Goal: Information Seeking & Learning: Learn about a topic

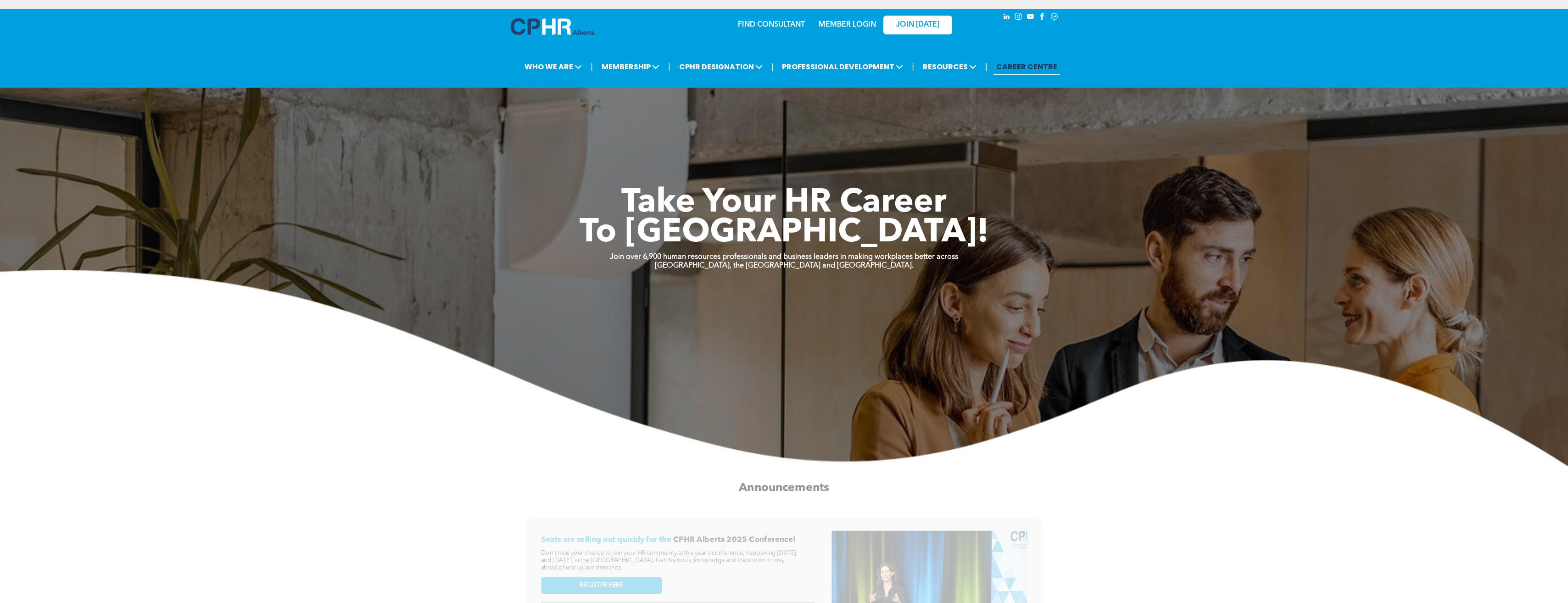
click at [834, 24] on link "MEMBER LOGIN" at bounding box center [847, 24] width 57 height 7
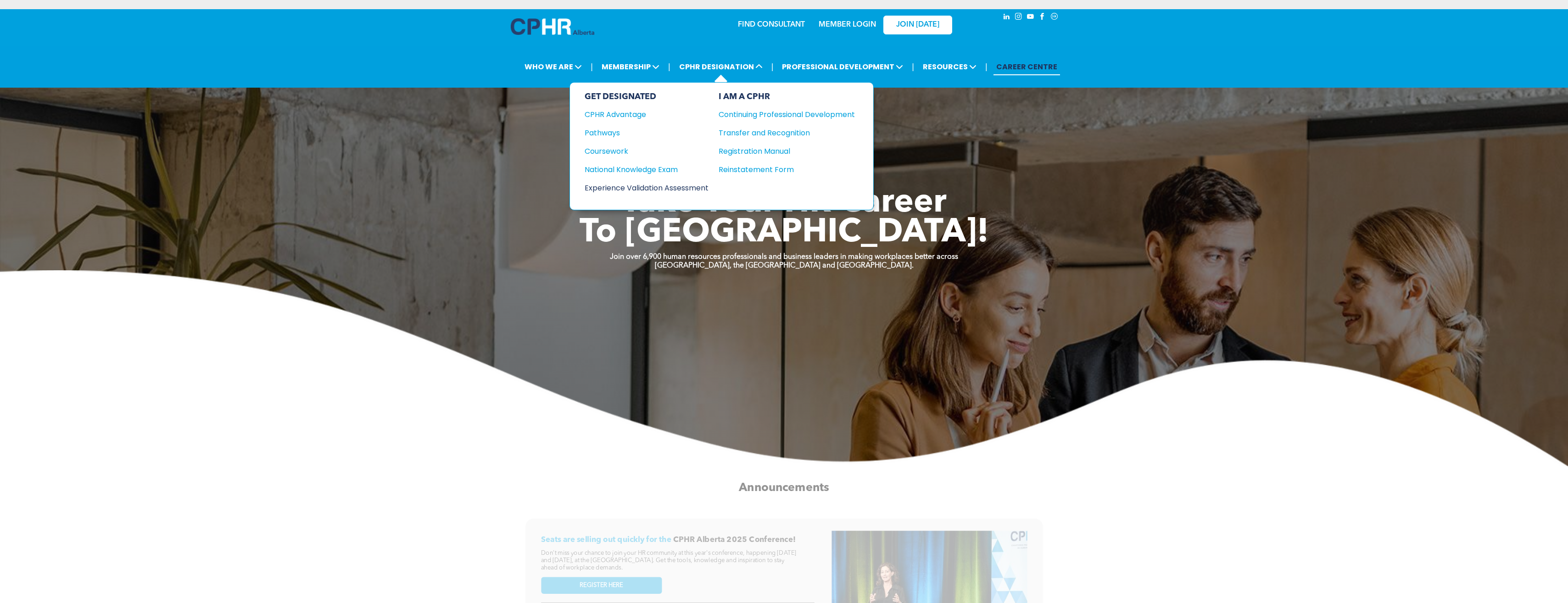
click at [640, 189] on div "Experience Validation Assessment" at bounding box center [640, 188] width 111 height 12
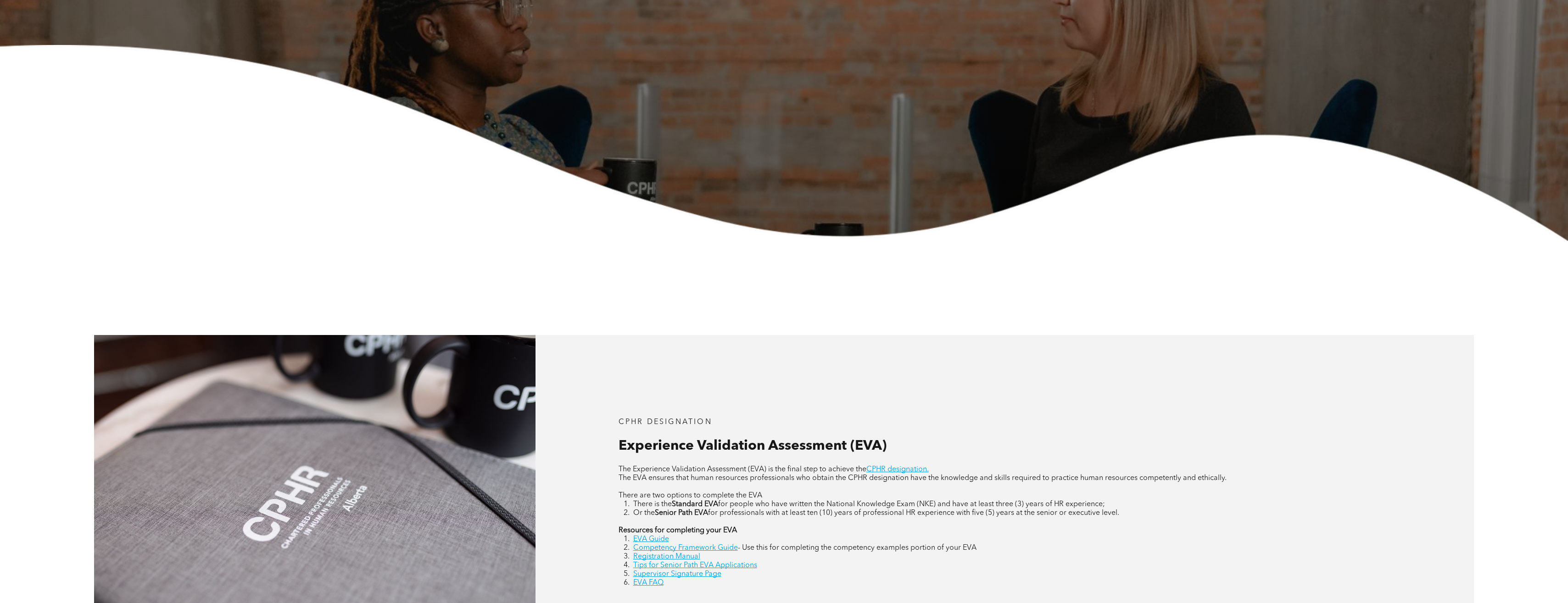
scroll to position [505, 0]
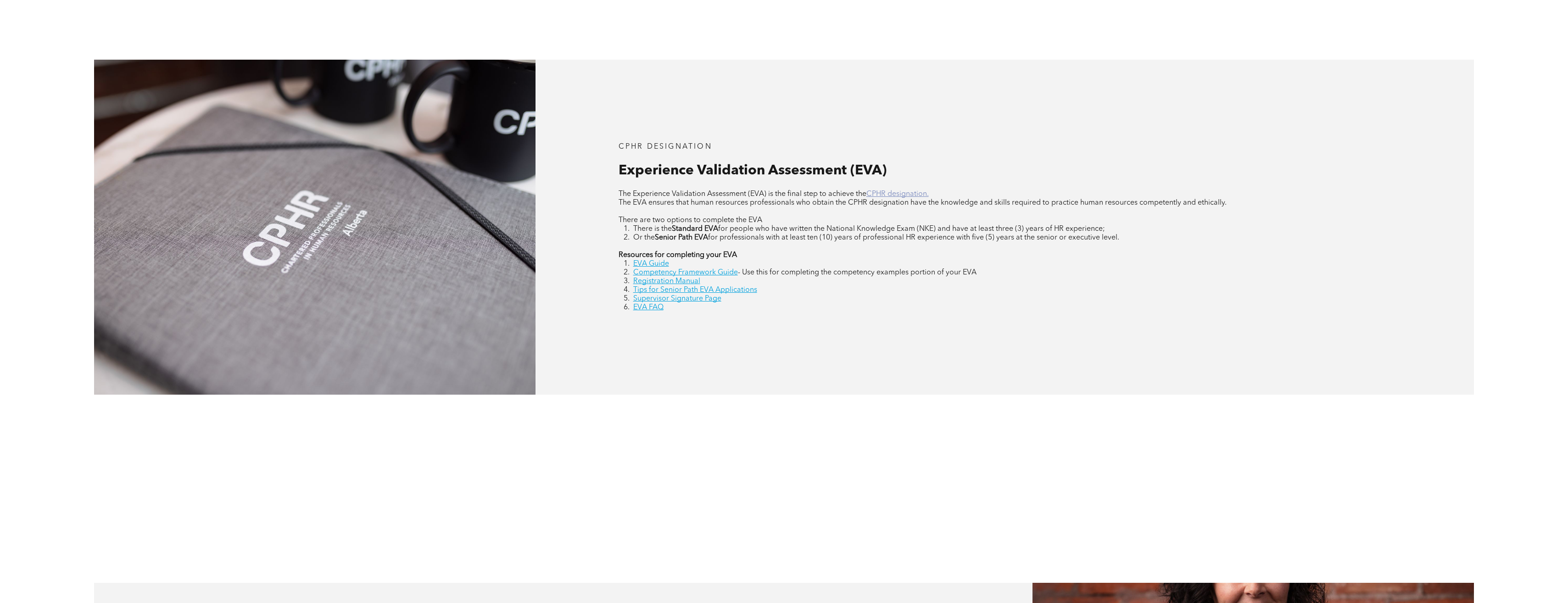
click at [884, 192] on link "CPHR designation." at bounding box center [898, 194] width 63 height 7
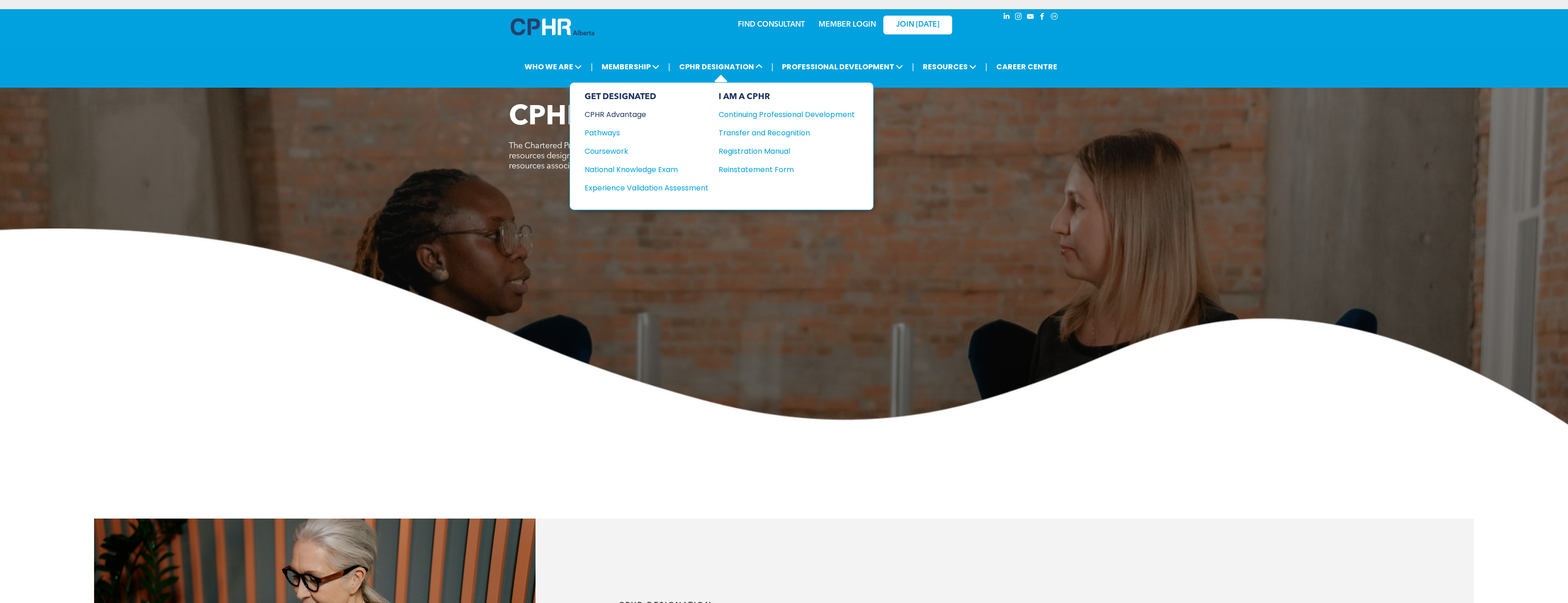
click at [607, 116] on div "CPHR Advantage" at bounding box center [640, 115] width 111 height 12
click at [742, 150] on div "Registration Manual" at bounding box center [780, 151] width 122 height 12
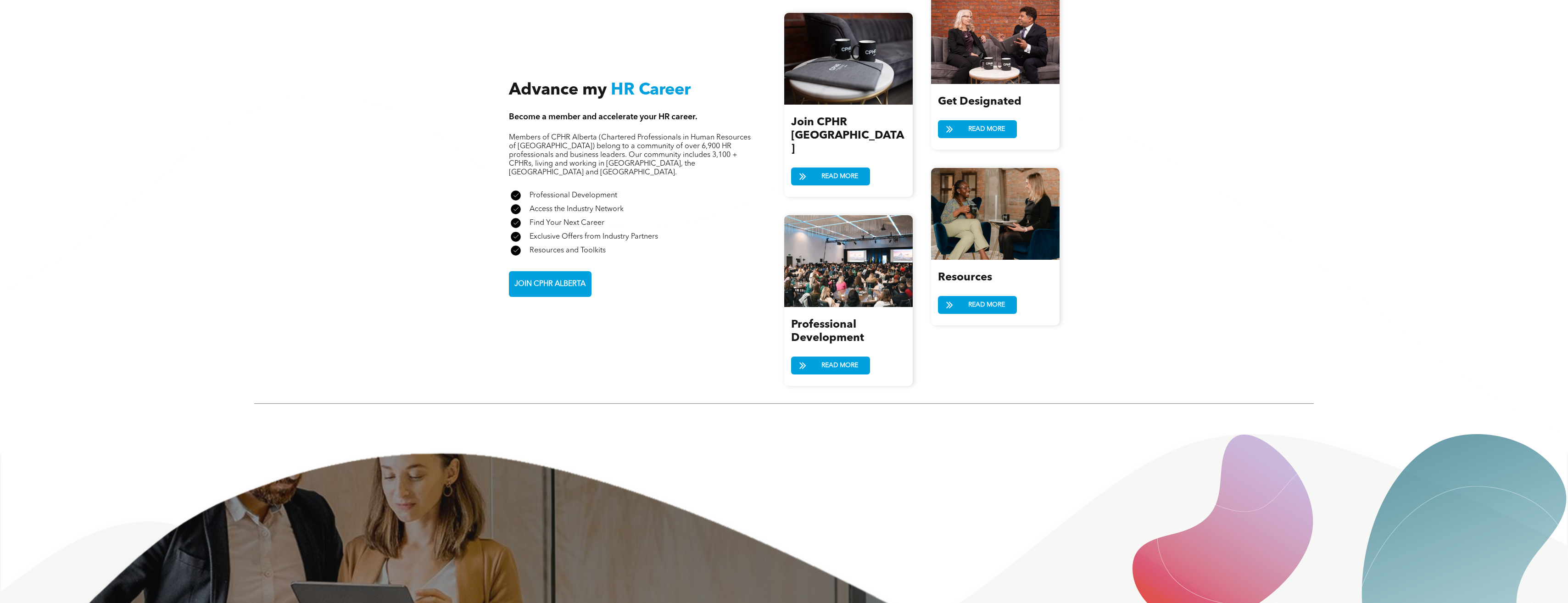
scroll to position [1148, 0]
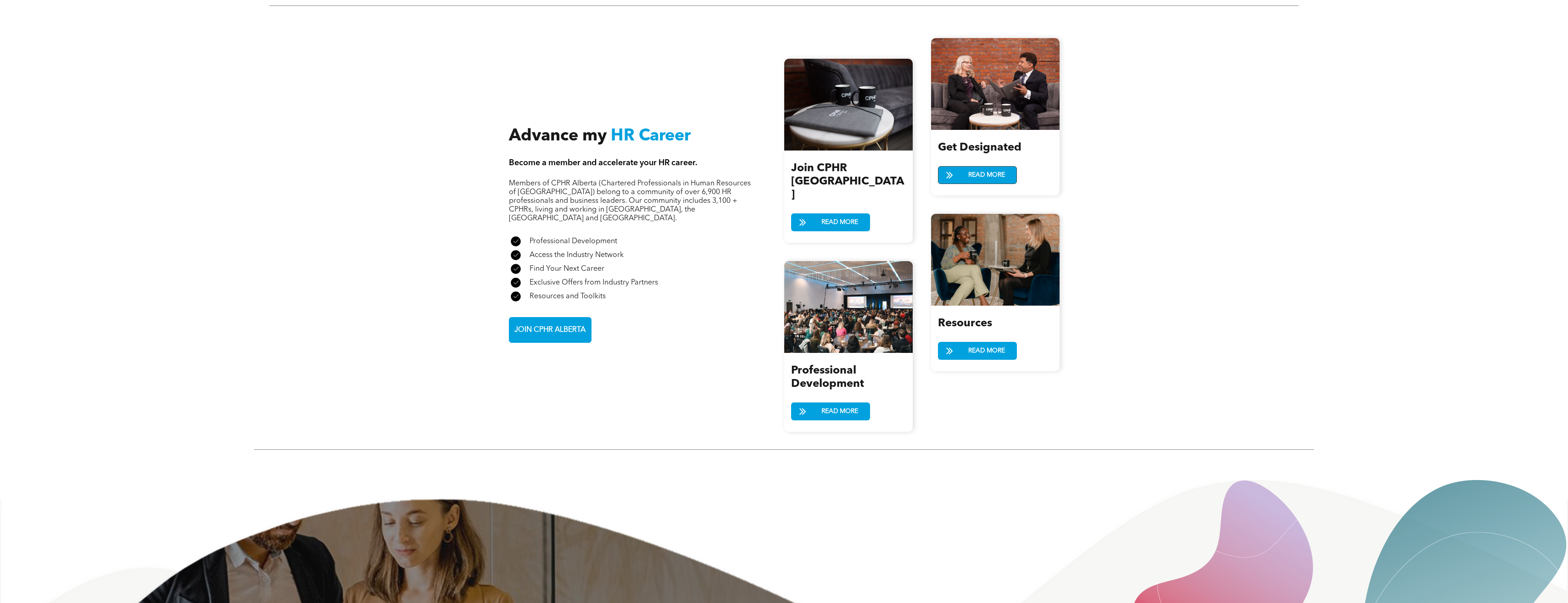
click at [975, 166] on span "READ MORE" at bounding box center [986, 175] width 43 height 17
